Goal: Transaction & Acquisition: Obtain resource

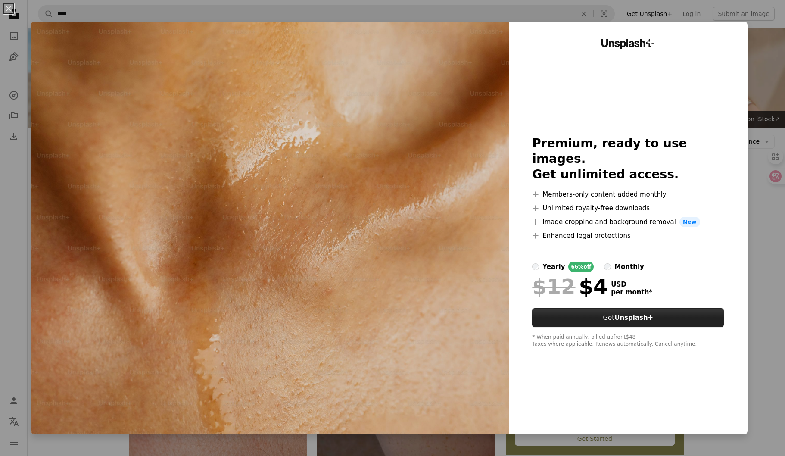
scroll to position [528, 0]
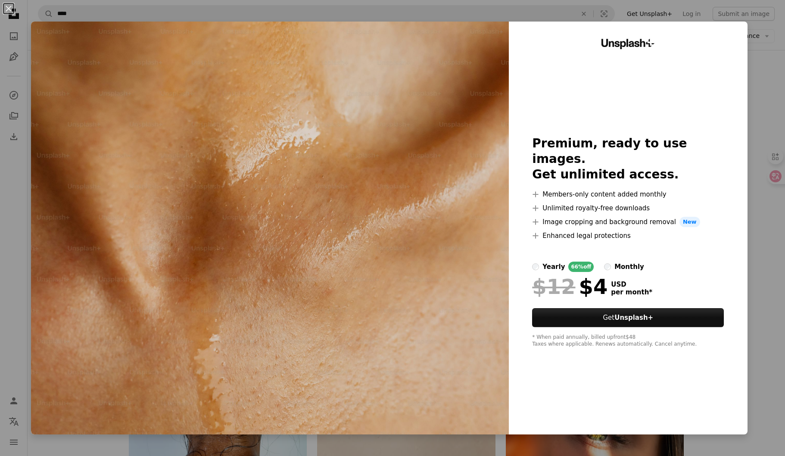
click at [764, 285] on div "An X shape Unsplash+ Premium, ready to use images. Get unlimited access. A plus…" at bounding box center [392, 228] width 785 height 456
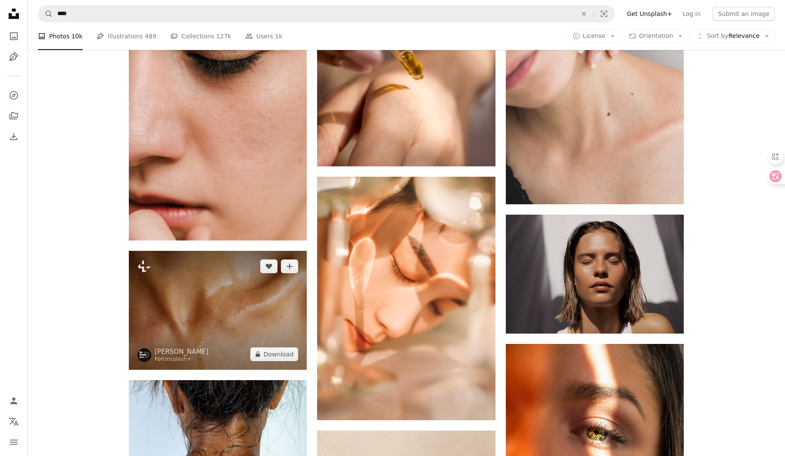
click at [258, 251] on img at bounding box center [218, 310] width 178 height 118
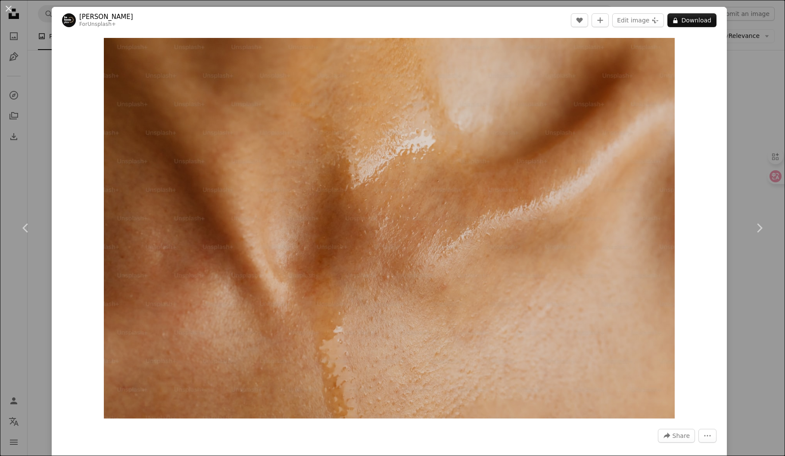
click at [750, 60] on div "An X shape Chevron left Chevron right [PERSON_NAME] For Unsplash+ A heart A plu…" at bounding box center [392, 228] width 785 height 456
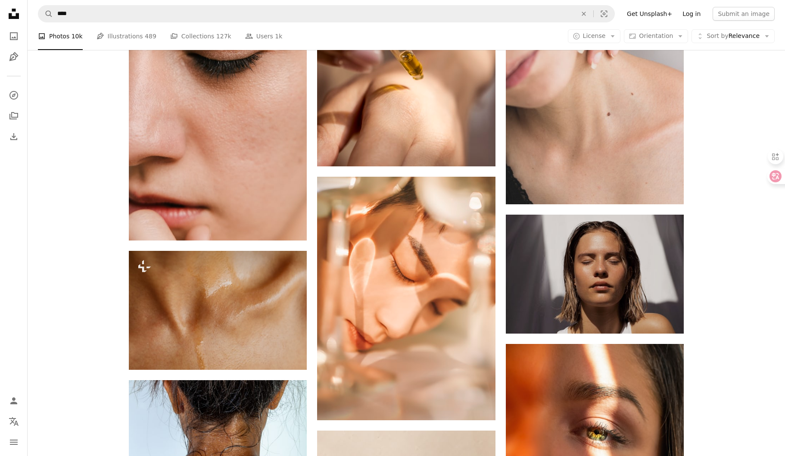
click at [696, 14] on link "Log in" at bounding box center [691, 14] width 28 height 14
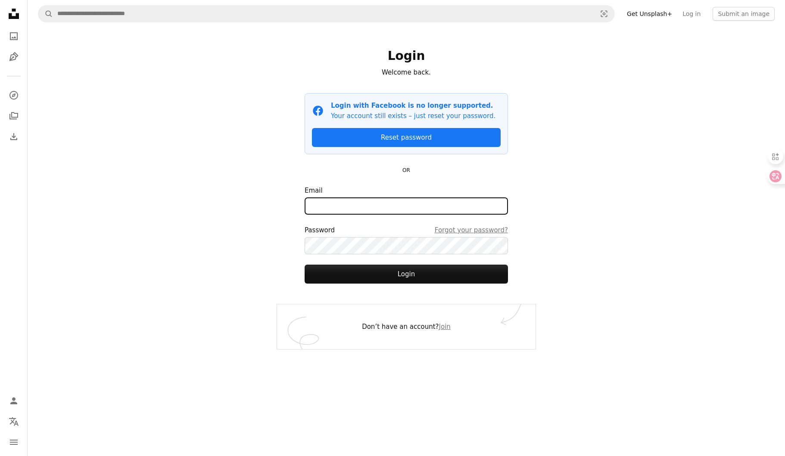
click at [335, 208] on input "Email" at bounding box center [406, 205] width 203 height 17
type input "**********"
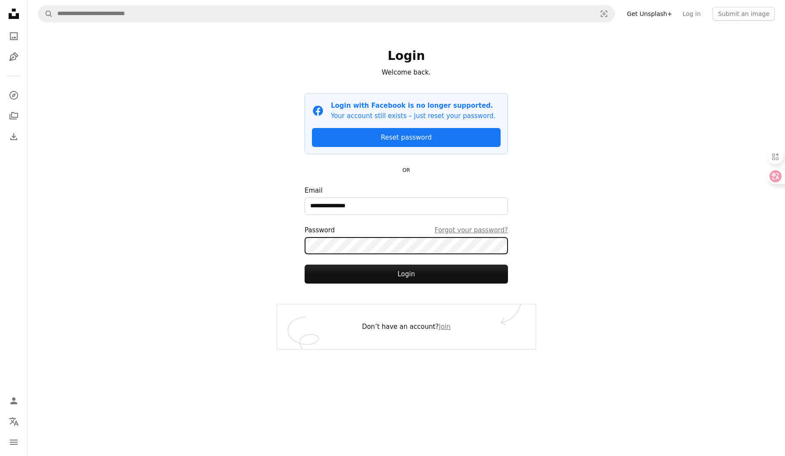
click at [305, 265] on button "Login" at bounding box center [406, 274] width 203 height 19
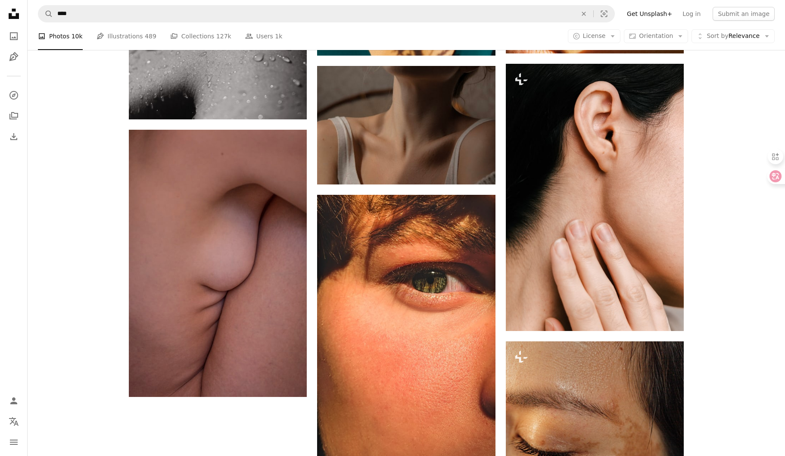
scroll to position [1494, 0]
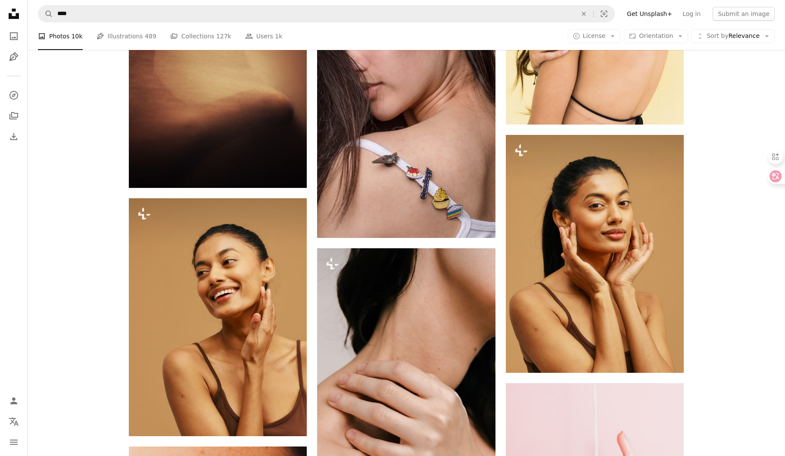
scroll to position [5146, 0]
